Goal: Transaction & Acquisition: Book appointment/travel/reservation

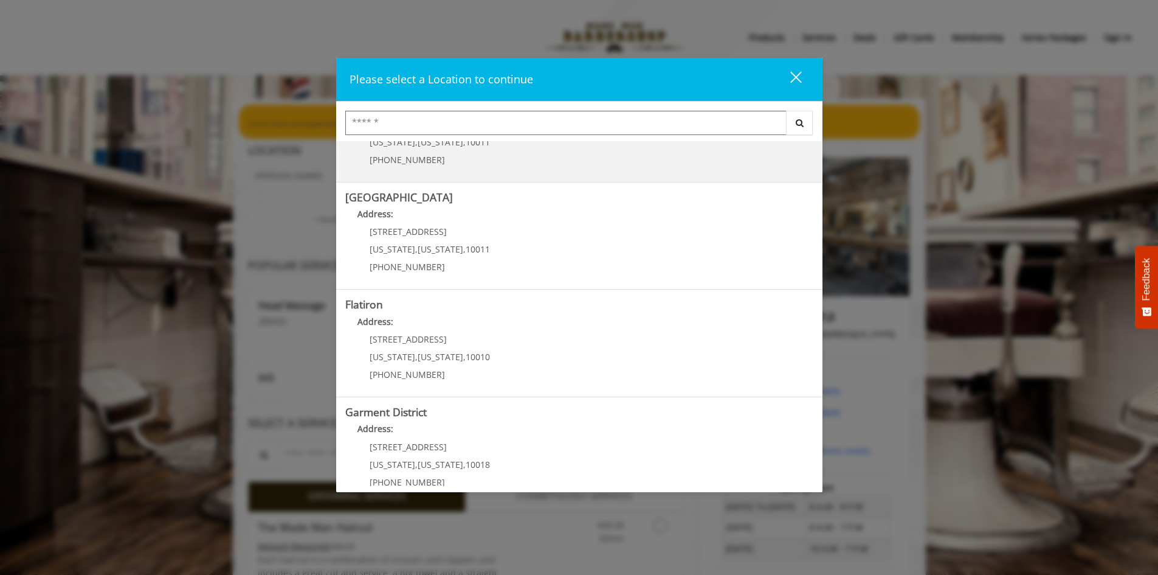
scroll to position [192, 0]
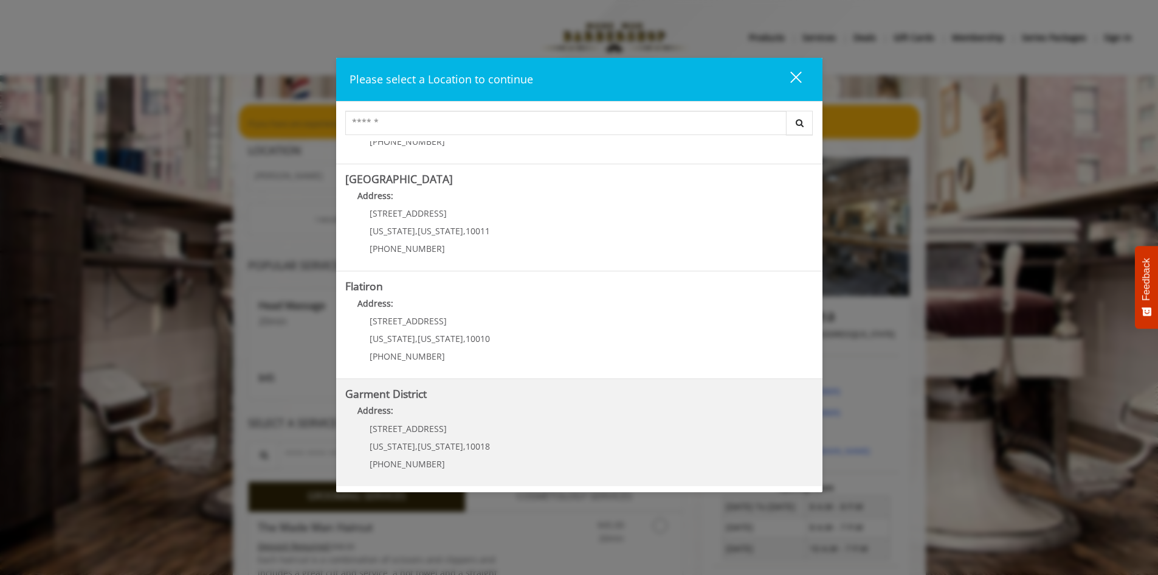
click at [396, 407] on District "Address:" at bounding box center [579, 413] width 468 height 19
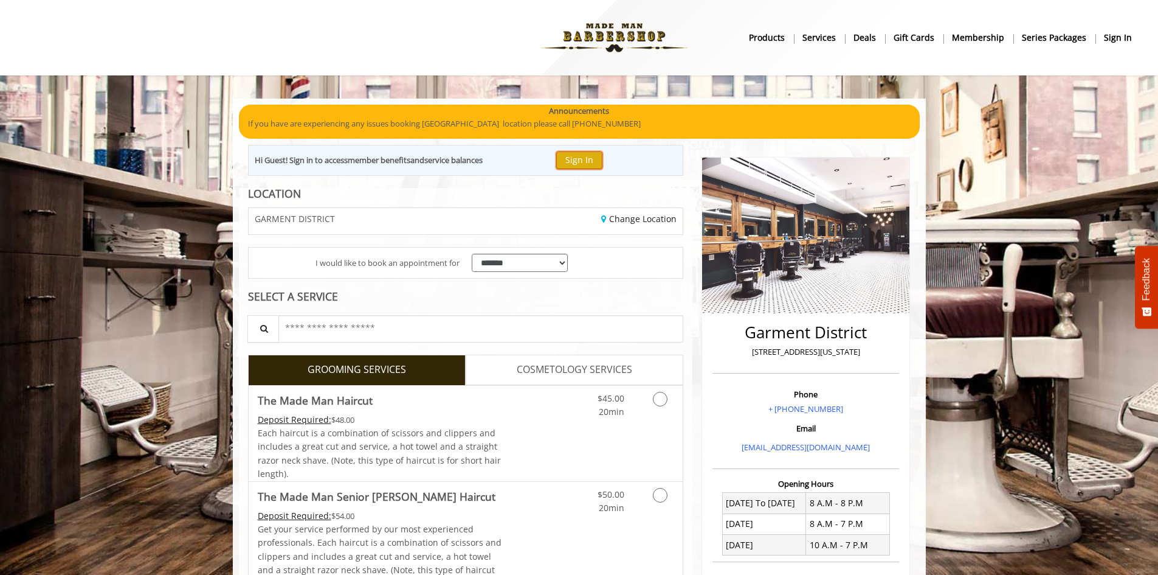
click at [576, 158] on button "Sign In" at bounding box center [579, 160] width 46 height 18
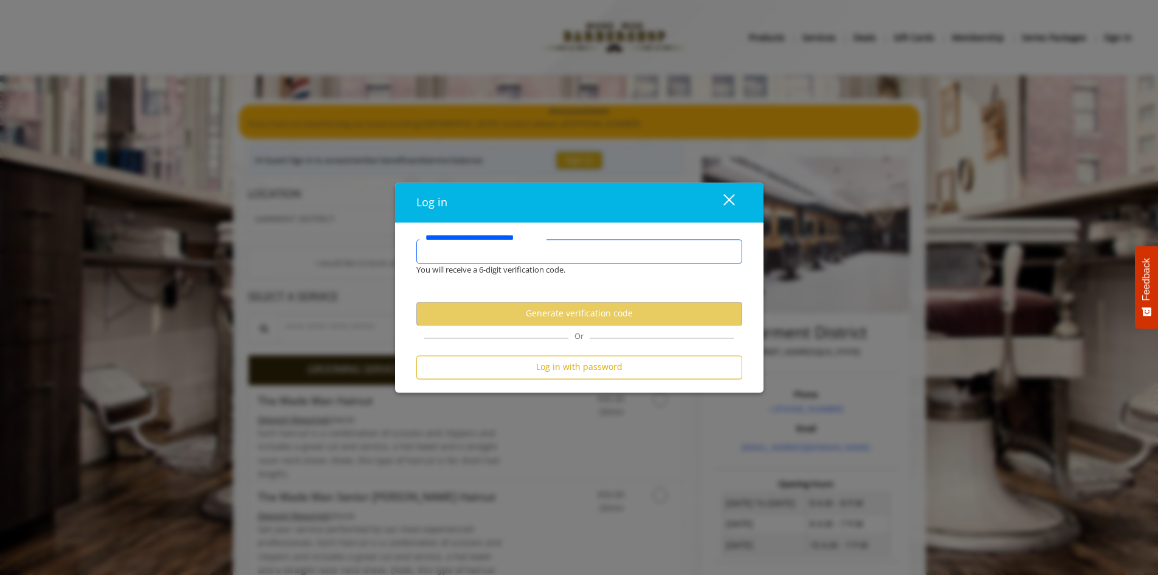
click at [484, 252] on input "**********" at bounding box center [579, 251] width 326 height 24
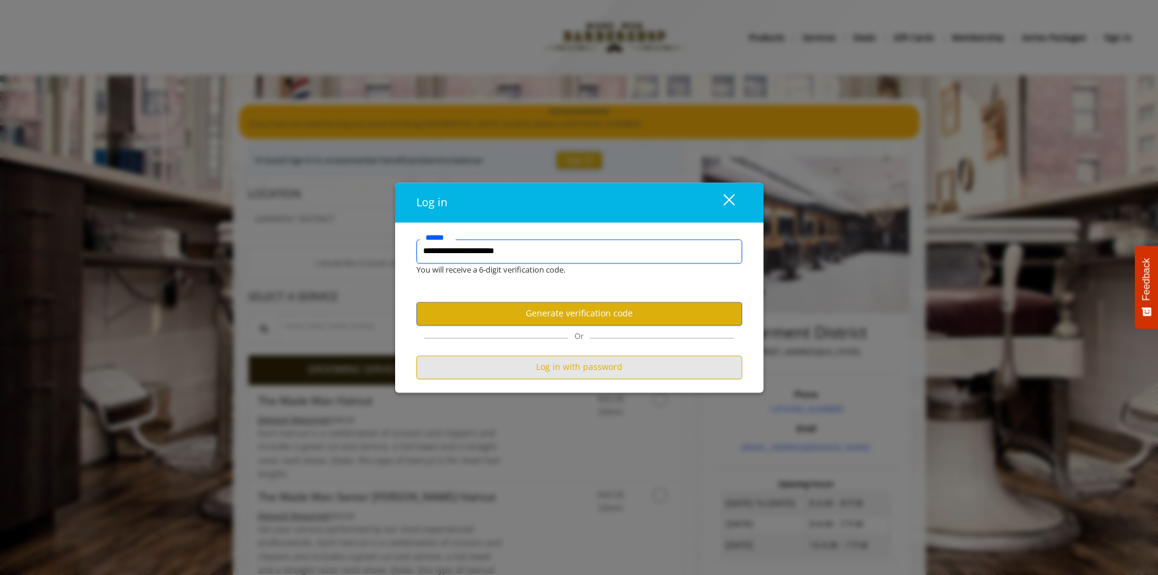
type input "**********"
click at [591, 368] on button "Log in with password" at bounding box center [579, 367] width 326 height 24
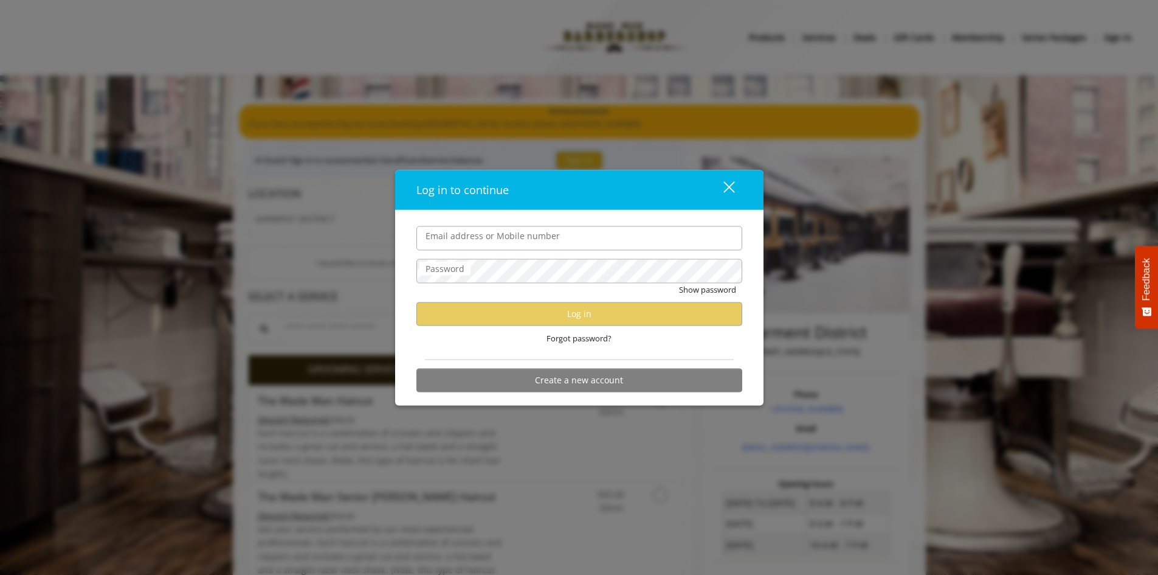
type input "**********"
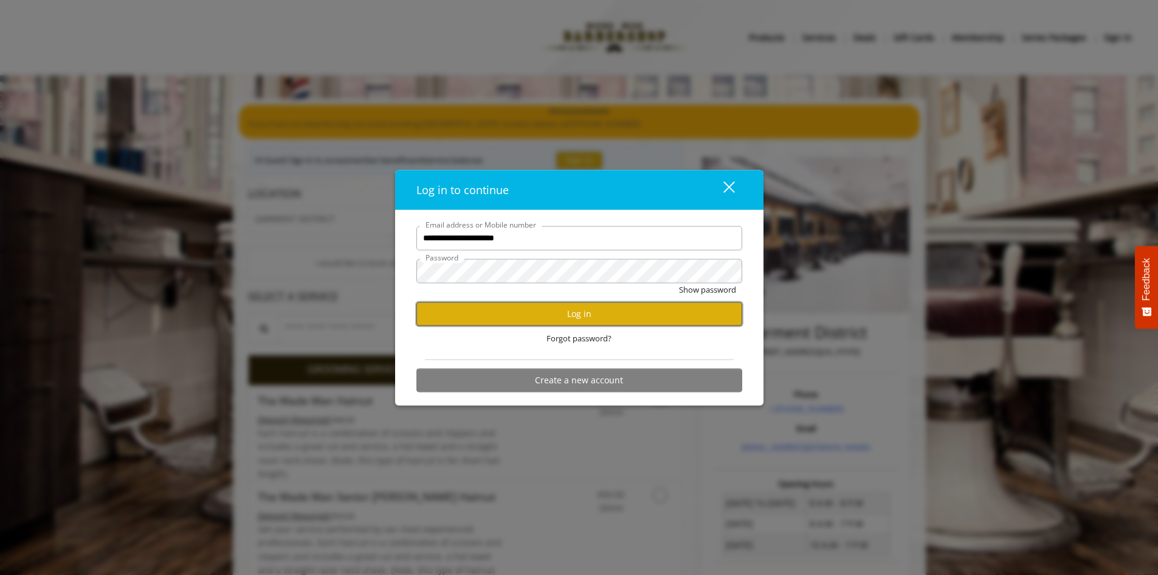
click at [573, 317] on button "Log in" at bounding box center [579, 314] width 326 height 24
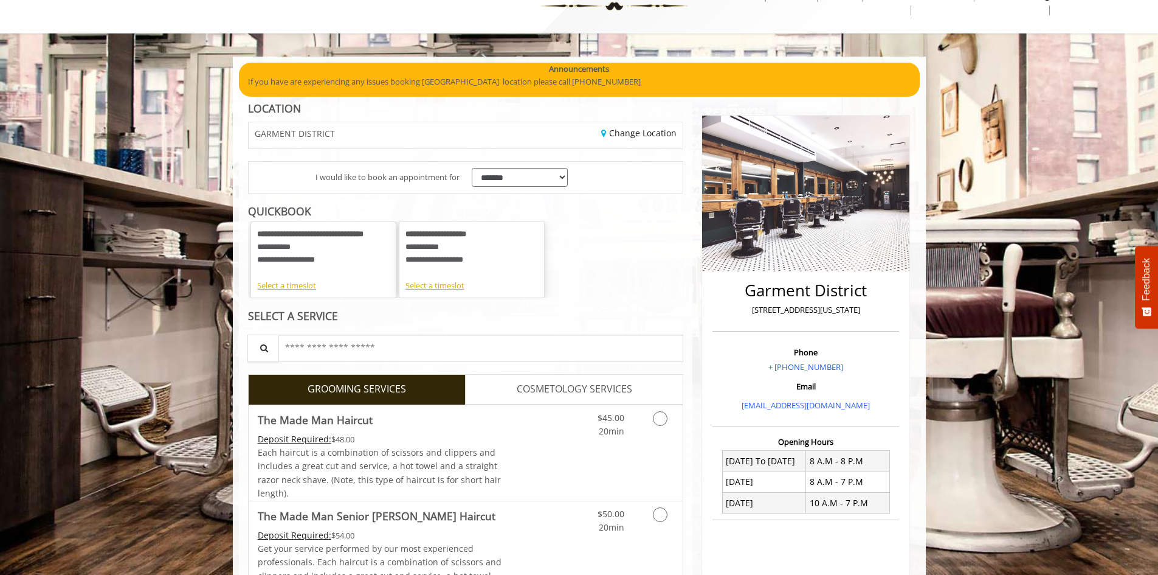
scroll to position [61, 0]
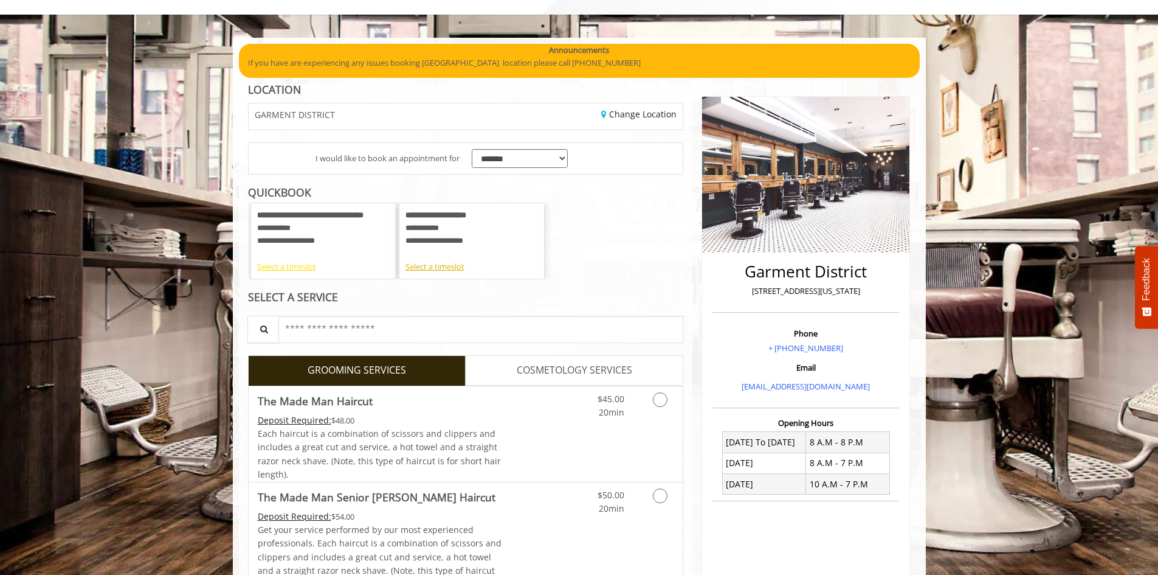
click at [291, 268] on div "Select a timeslot" at bounding box center [323, 266] width 133 height 13
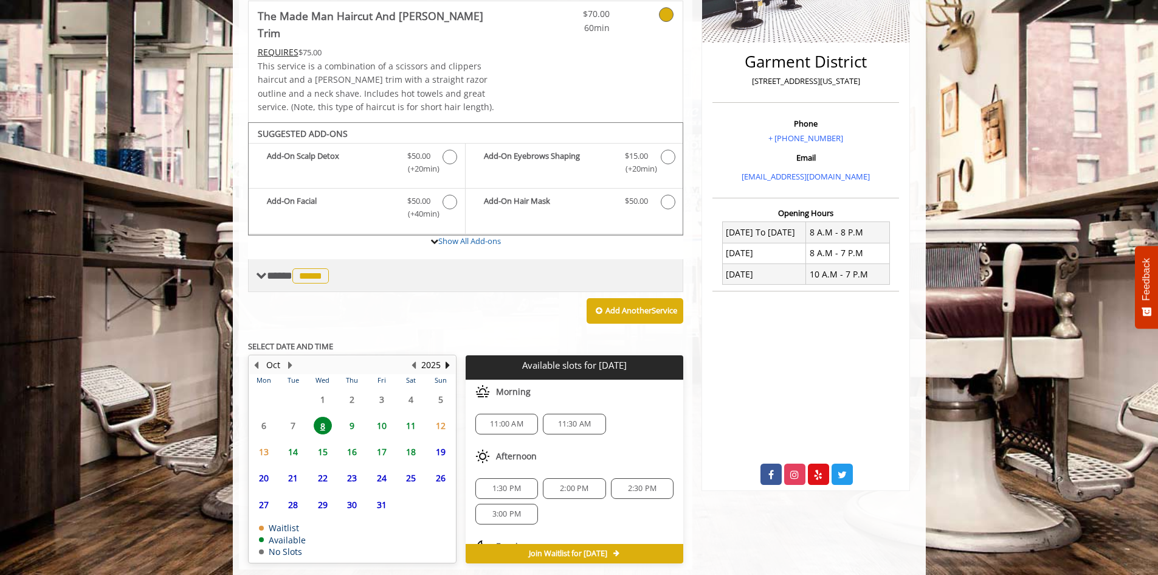
scroll to position [278, 0]
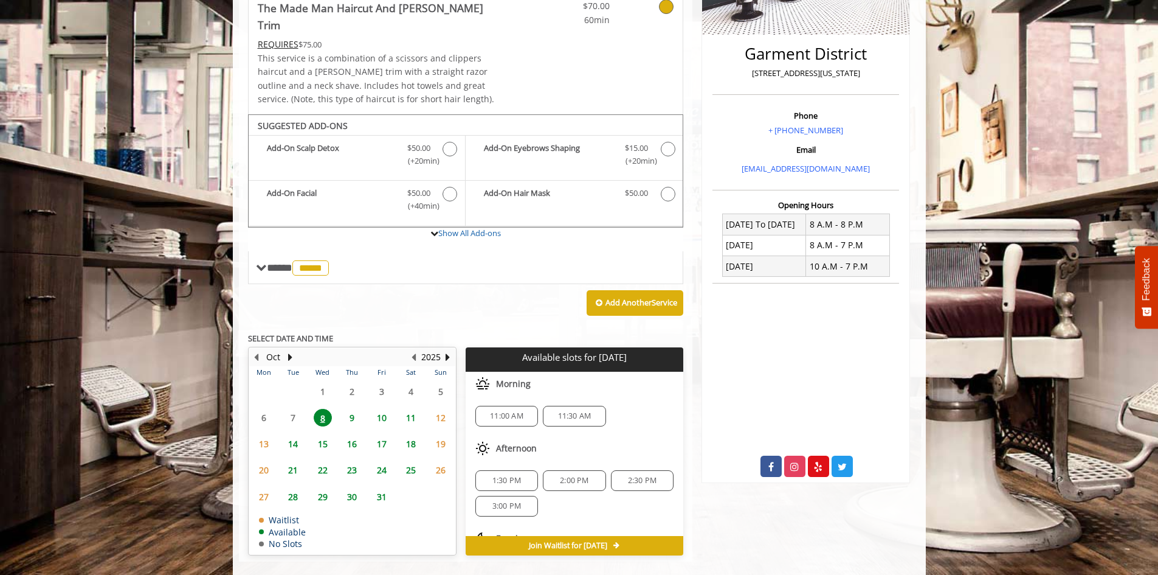
click at [383, 435] on span "17" at bounding box center [382, 444] width 18 height 18
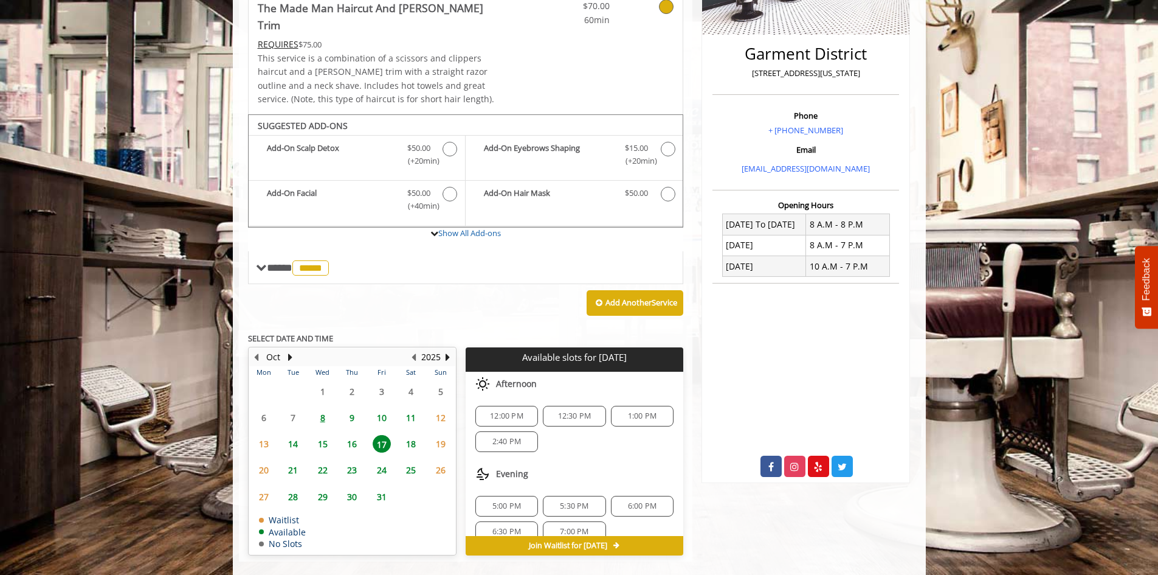
click at [358, 435] on span "16" at bounding box center [352, 444] width 18 height 18
click at [502, 501] on span "12:10 PM" at bounding box center [506, 506] width 33 height 10
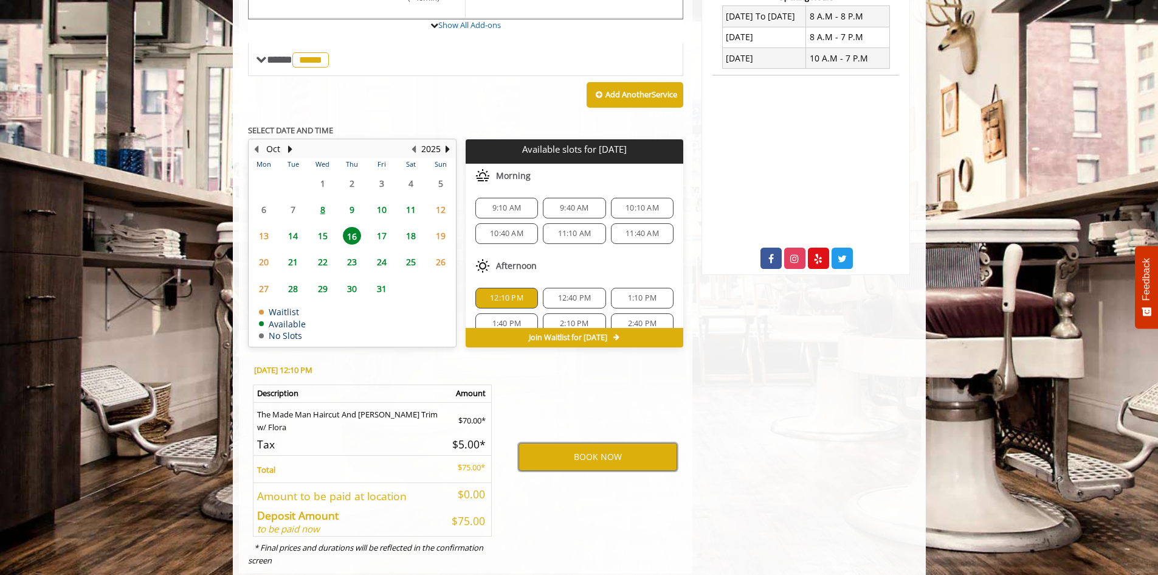
scroll to position [498, 0]
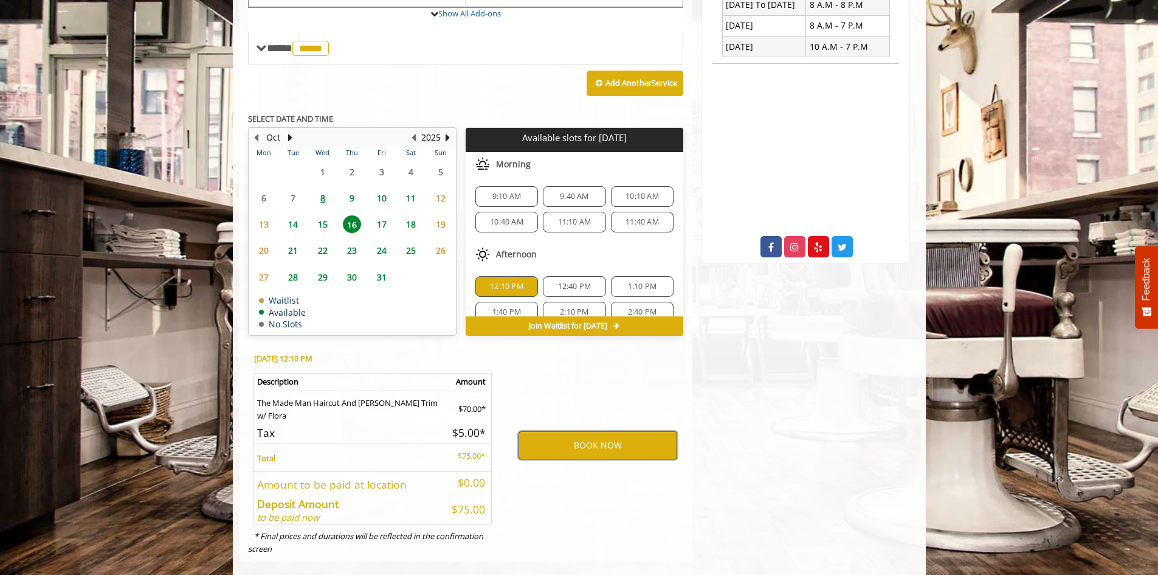
click at [603, 431] on button "BOOK NOW" at bounding box center [598, 445] width 159 height 28
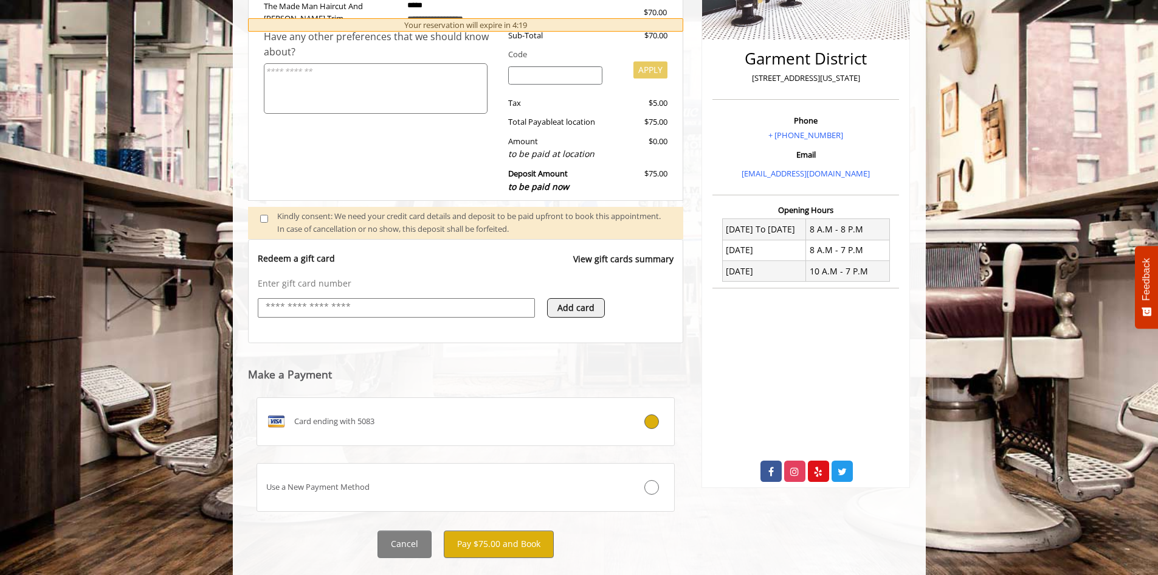
scroll to position [299, 0]
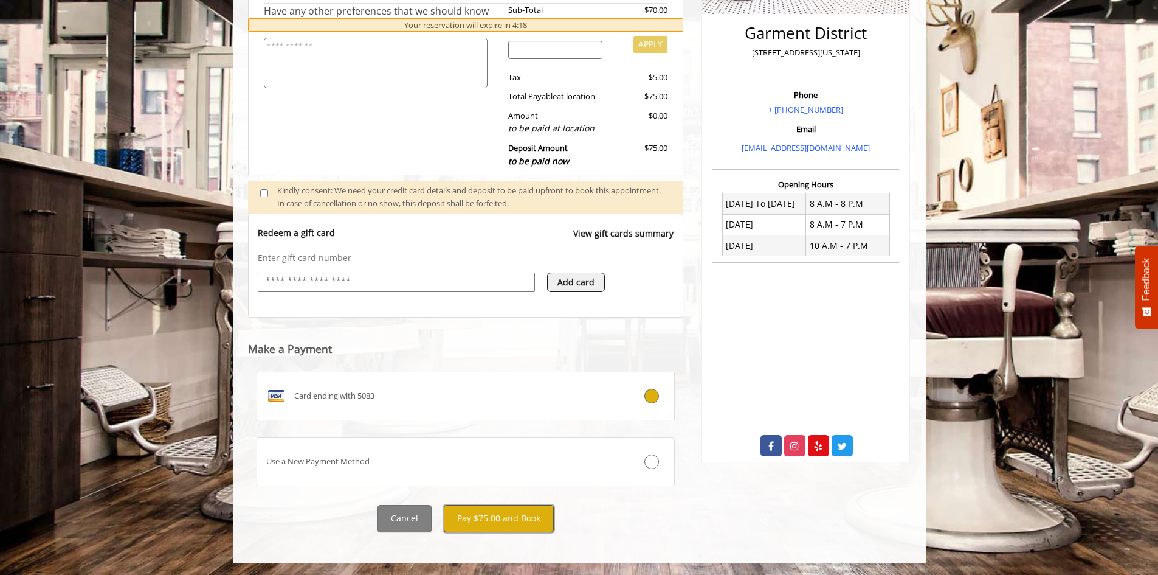
click at [511, 521] on button "Pay $75.00 and Book" at bounding box center [499, 518] width 110 height 27
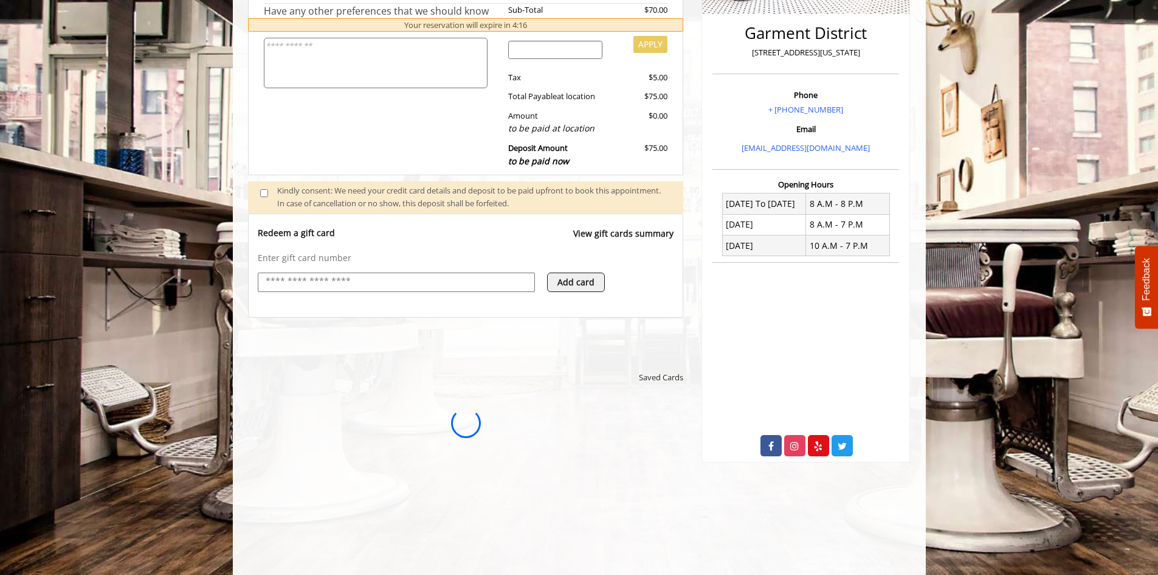
scroll to position [0, 0]
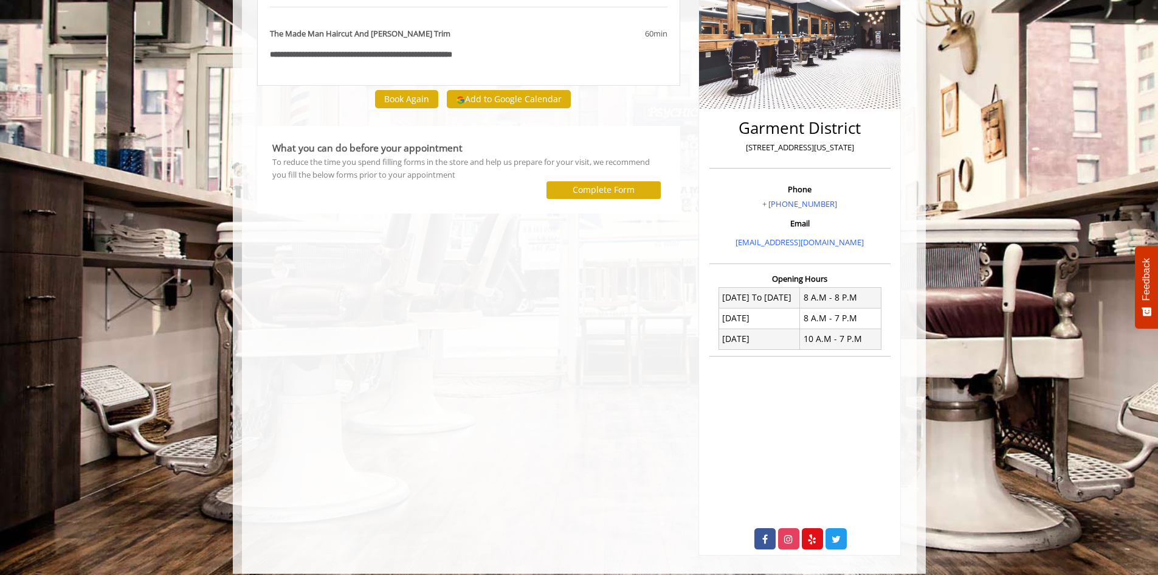
scroll to position [184, 0]
